Goal: Information Seeking & Learning: Learn about a topic

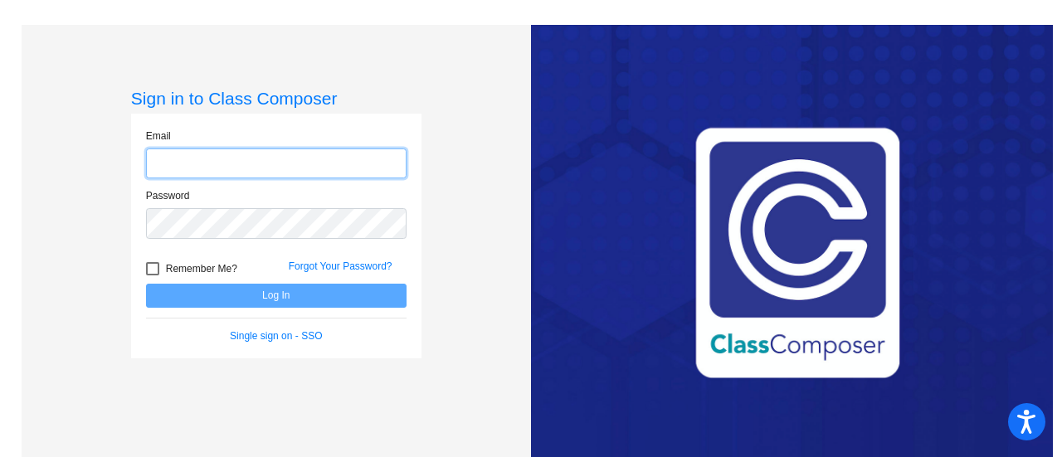
type input "[EMAIL_ADDRESS][DOMAIN_NAME]"
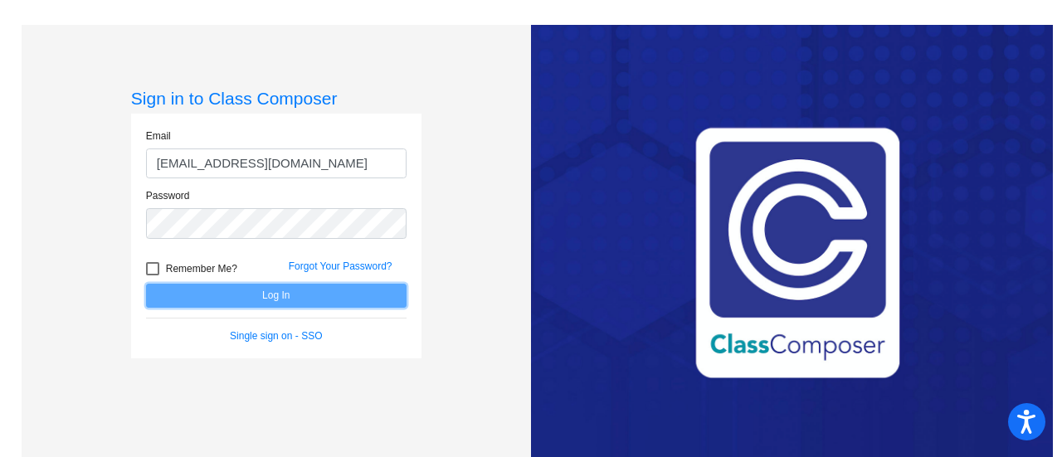
click at [244, 297] on button "Log In" at bounding box center [276, 296] width 261 height 24
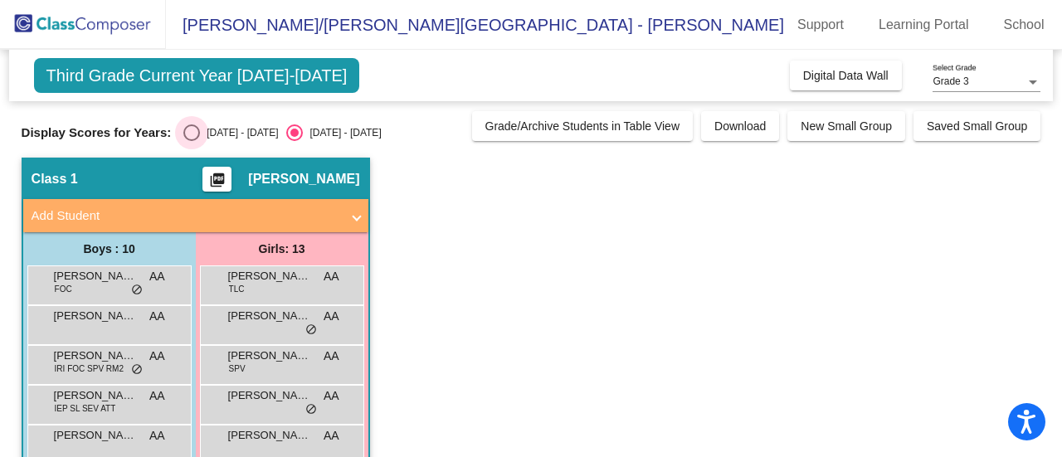
click at [193, 127] on div "Select an option" at bounding box center [191, 132] width 17 height 17
click at [192, 141] on input "[DATE] - [DATE]" at bounding box center [191, 141] width 1 height 1
radio input "true"
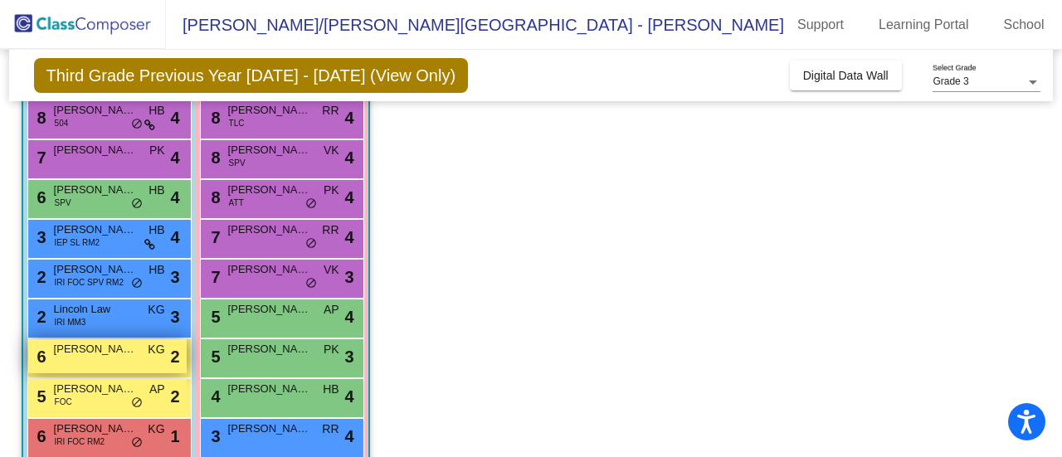
scroll to position [332, 0]
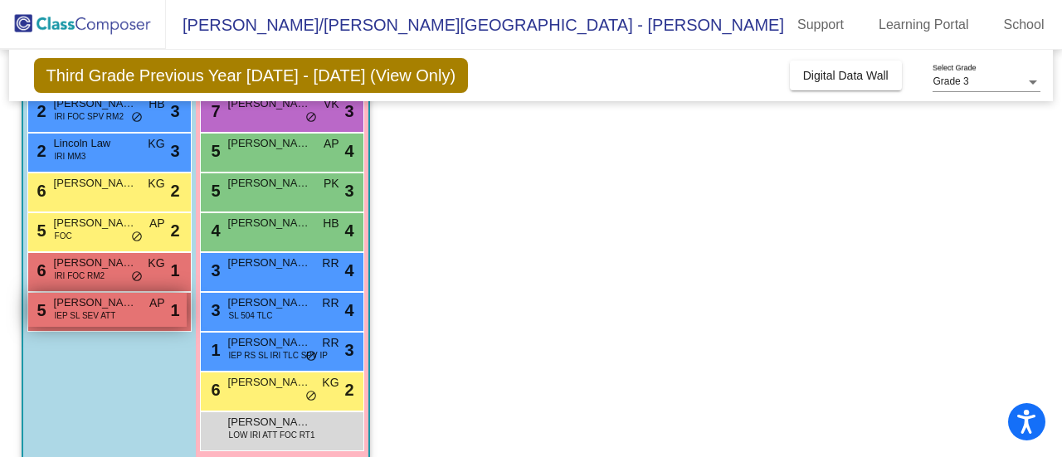
click at [111, 308] on span "[PERSON_NAME]" at bounding box center [95, 303] width 83 height 17
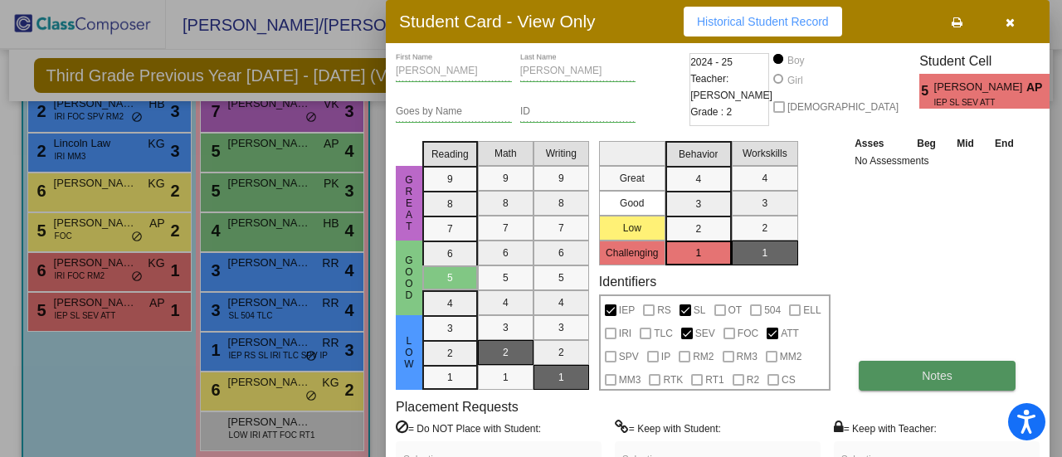
click at [881, 373] on button "Notes" at bounding box center [937, 376] width 157 height 30
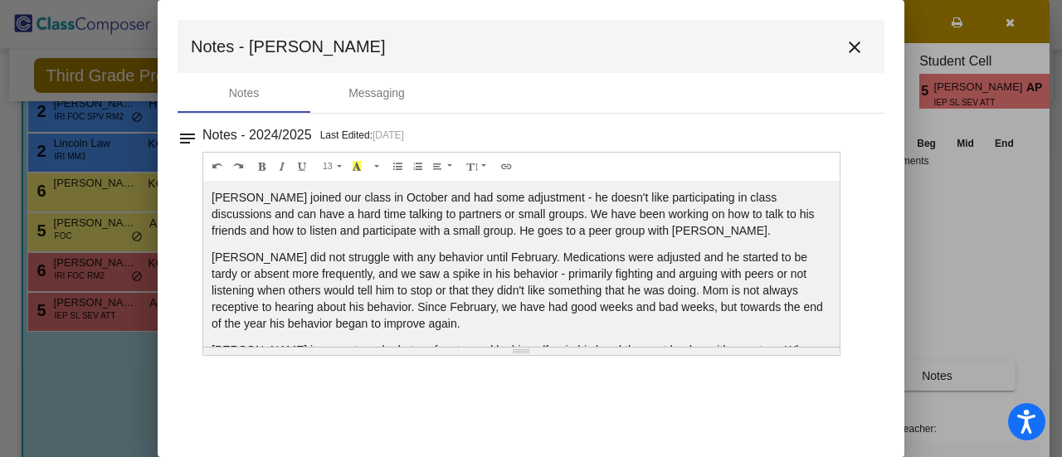
drag, startPoint x: 830, startPoint y: 242, endPoint x: 827, endPoint y: 261, distance: 19.2
click at [827, 261] on div "[PERSON_NAME] joined our class in October and had some adjustment - he doesn't …" at bounding box center [521, 264] width 636 height 166
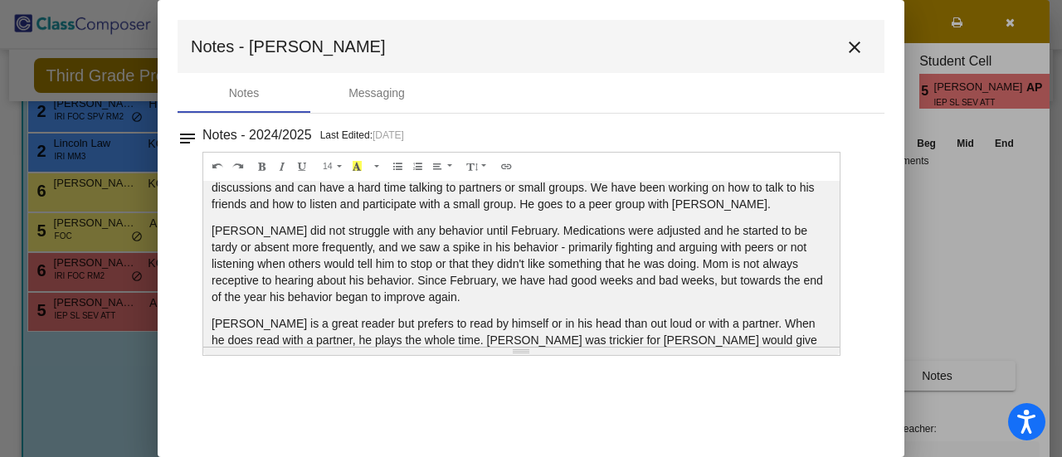
scroll to position [30, 0]
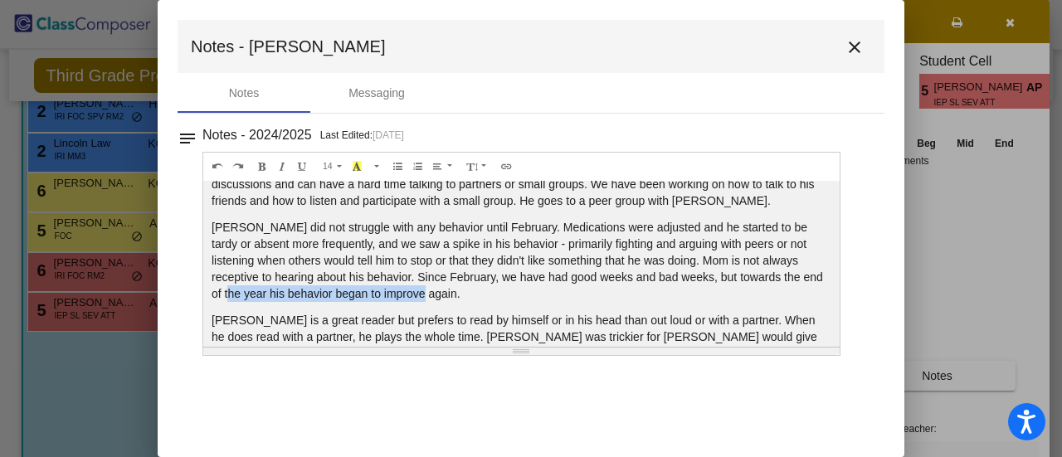
drag, startPoint x: 829, startPoint y: 278, endPoint x: 821, endPoint y: 300, distance: 22.8
click at [821, 300] on div "[PERSON_NAME] joined our class in October and had some adjustment - he doesn't …" at bounding box center [521, 264] width 636 height 166
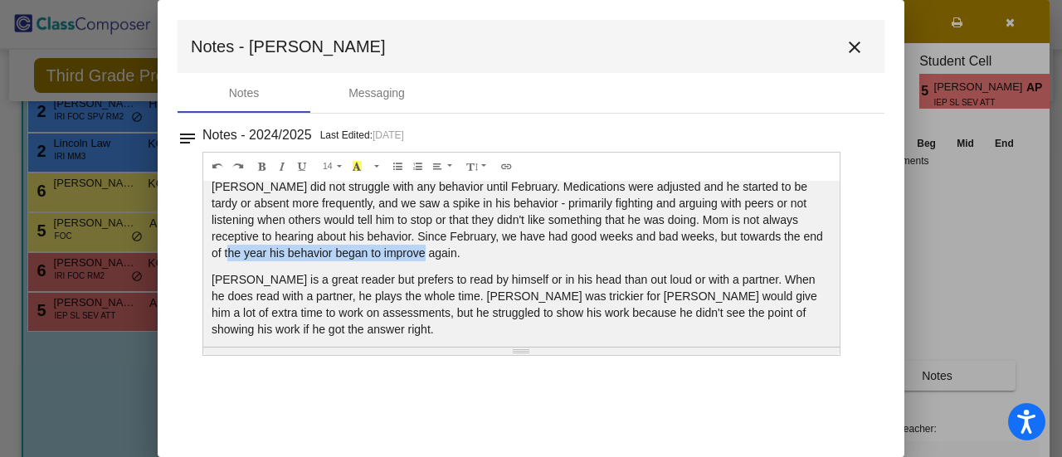
scroll to position [80, 0]
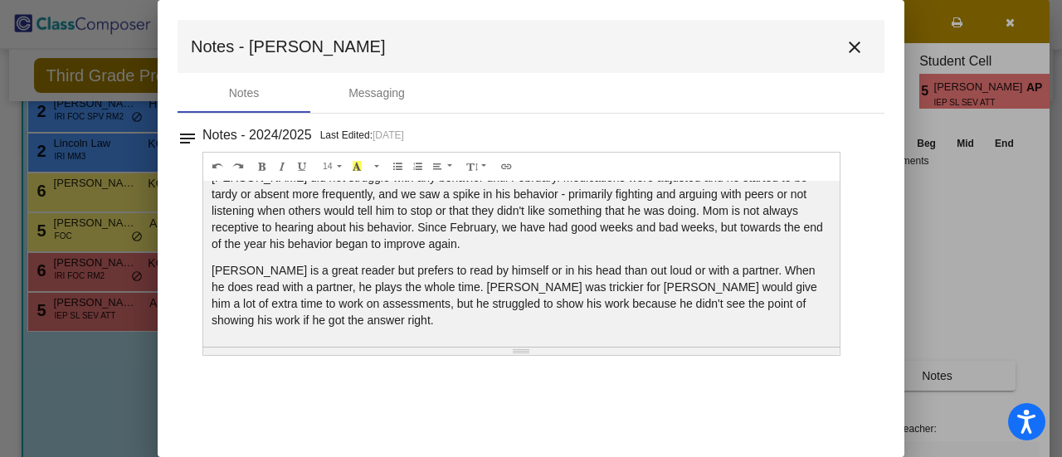
click at [790, 319] on p "[PERSON_NAME] is a great reader but prefers to read by himself or in his head t…" at bounding box center [522, 295] width 620 height 66
